Goal: Find specific page/section: Find specific page/section

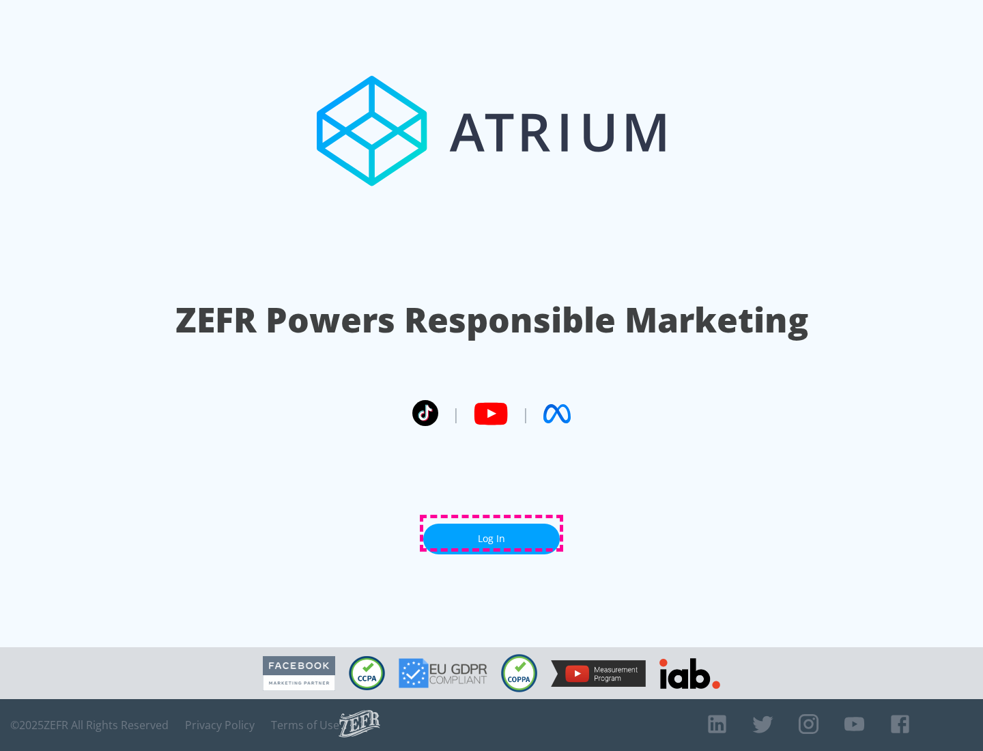
click at [492, 533] on link "Log In" at bounding box center [491, 539] width 137 height 31
